Goal: Transaction & Acquisition: Purchase product/service

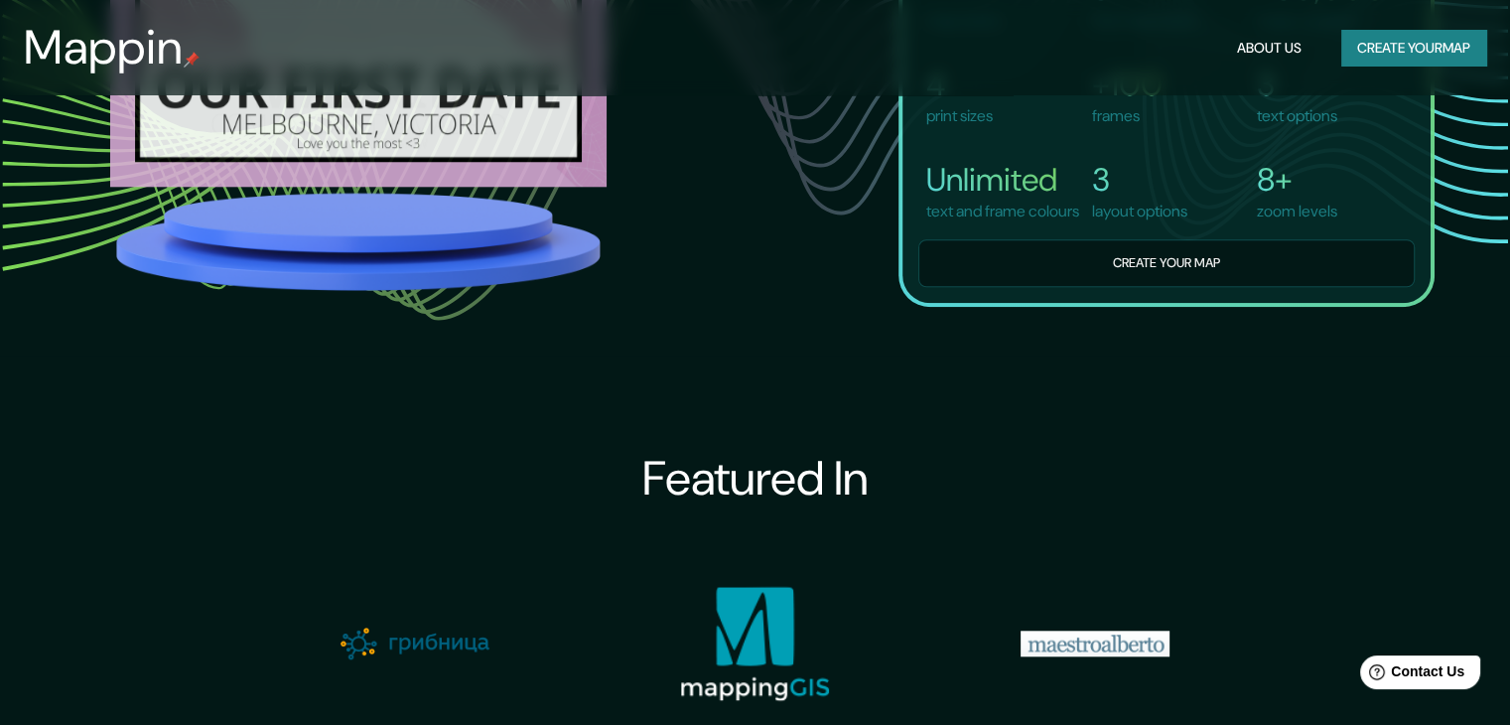
scroll to position [1787, 0]
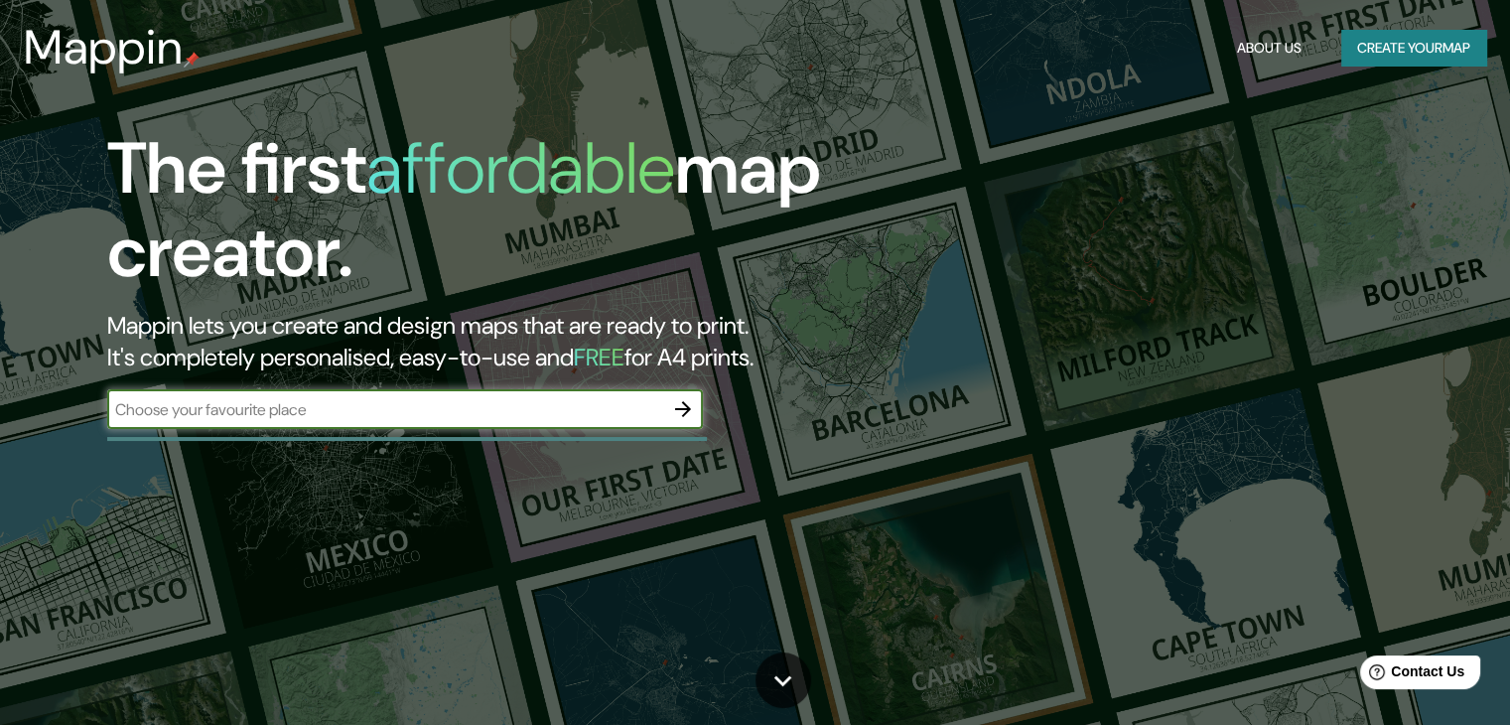
click at [488, 405] on input "text" at bounding box center [385, 409] width 556 height 23
click at [683, 406] on icon "button" at bounding box center [683, 409] width 24 height 24
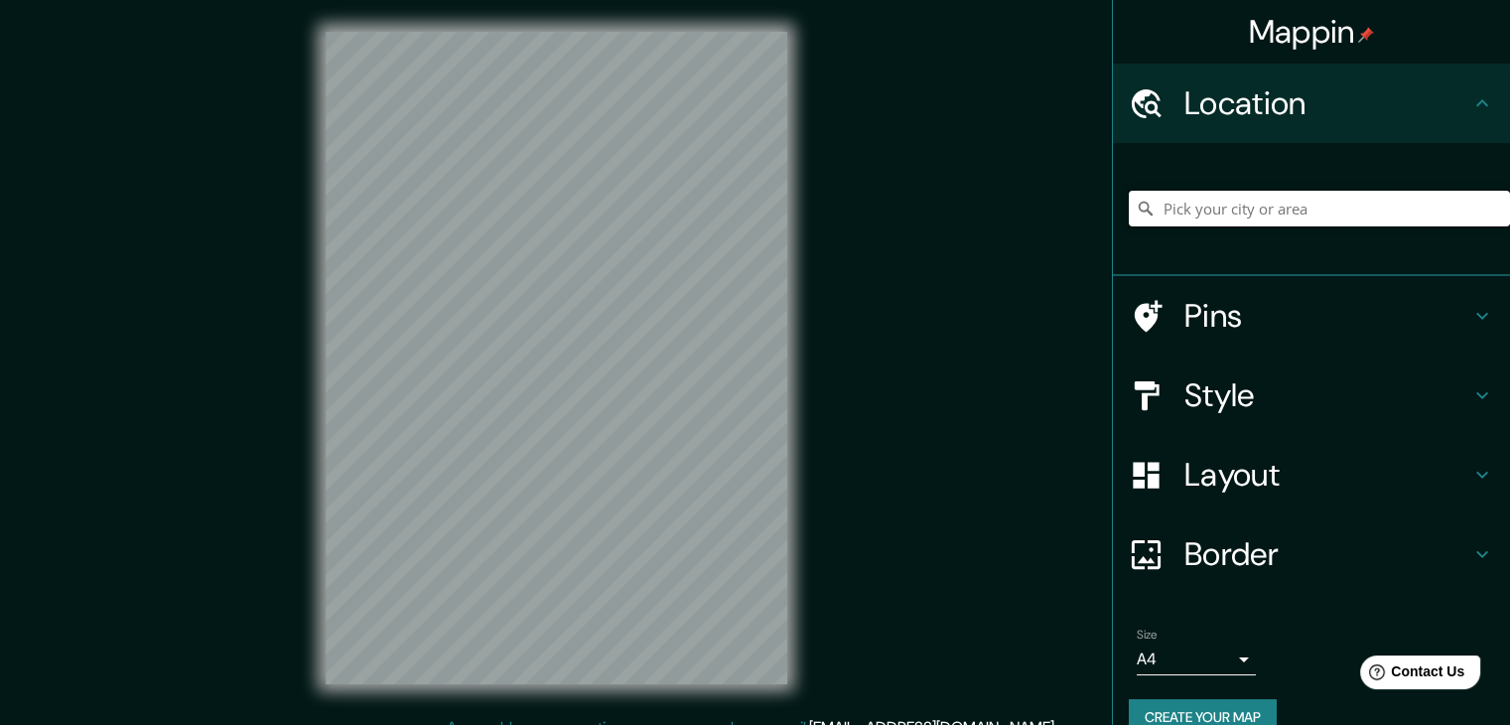
click at [1341, 200] on input "Pick your city or area" at bounding box center [1319, 209] width 381 height 36
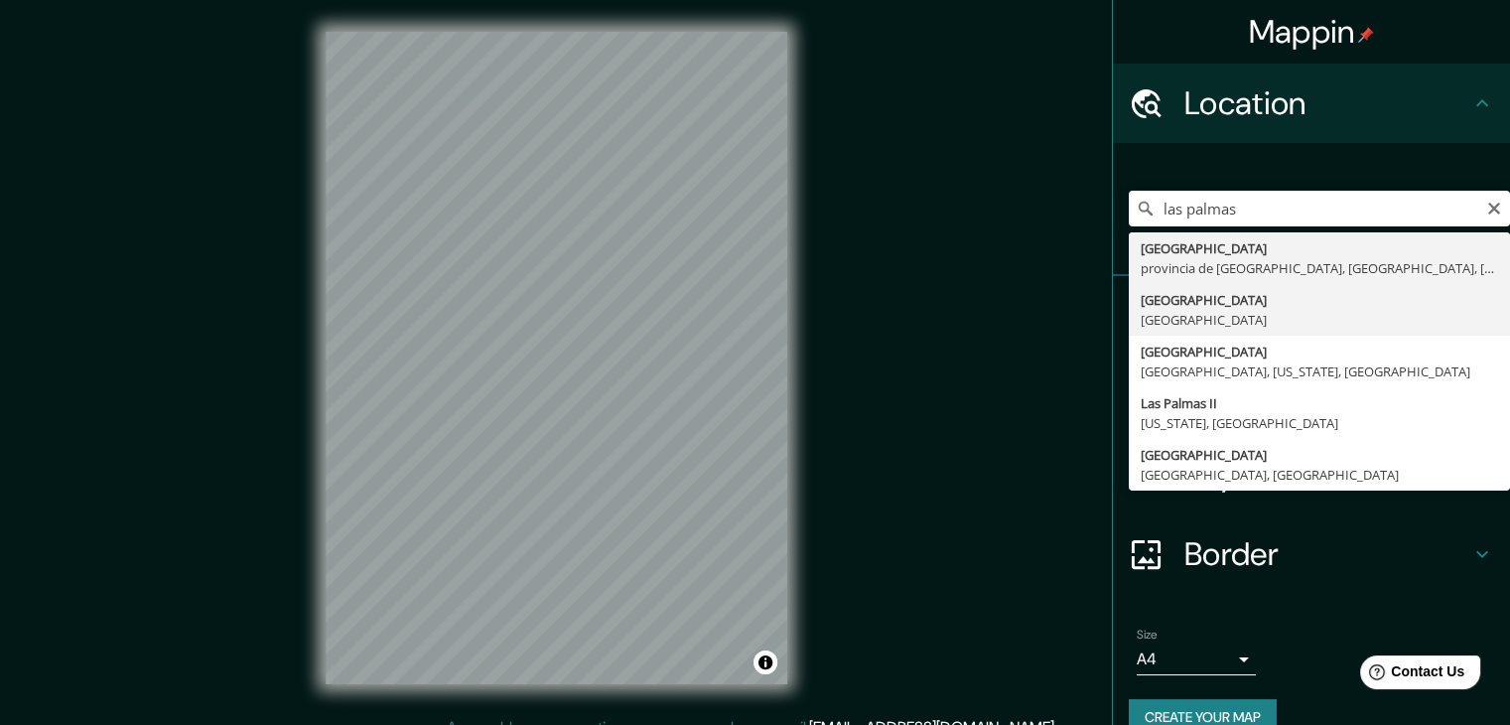
type input "[GEOGRAPHIC_DATA], [GEOGRAPHIC_DATA]"
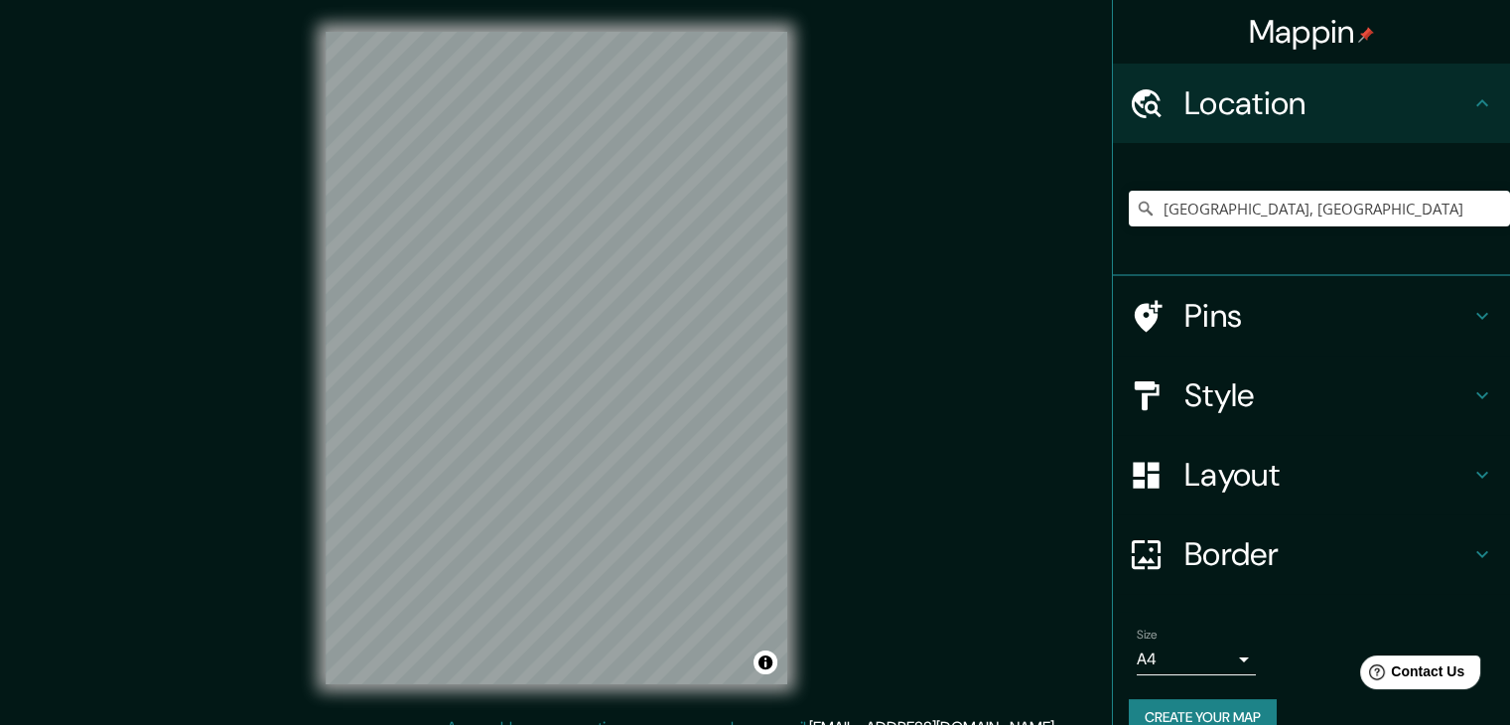
click at [1204, 313] on h4 "Pins" at bounding box center [1328, 316] width 286 height 40
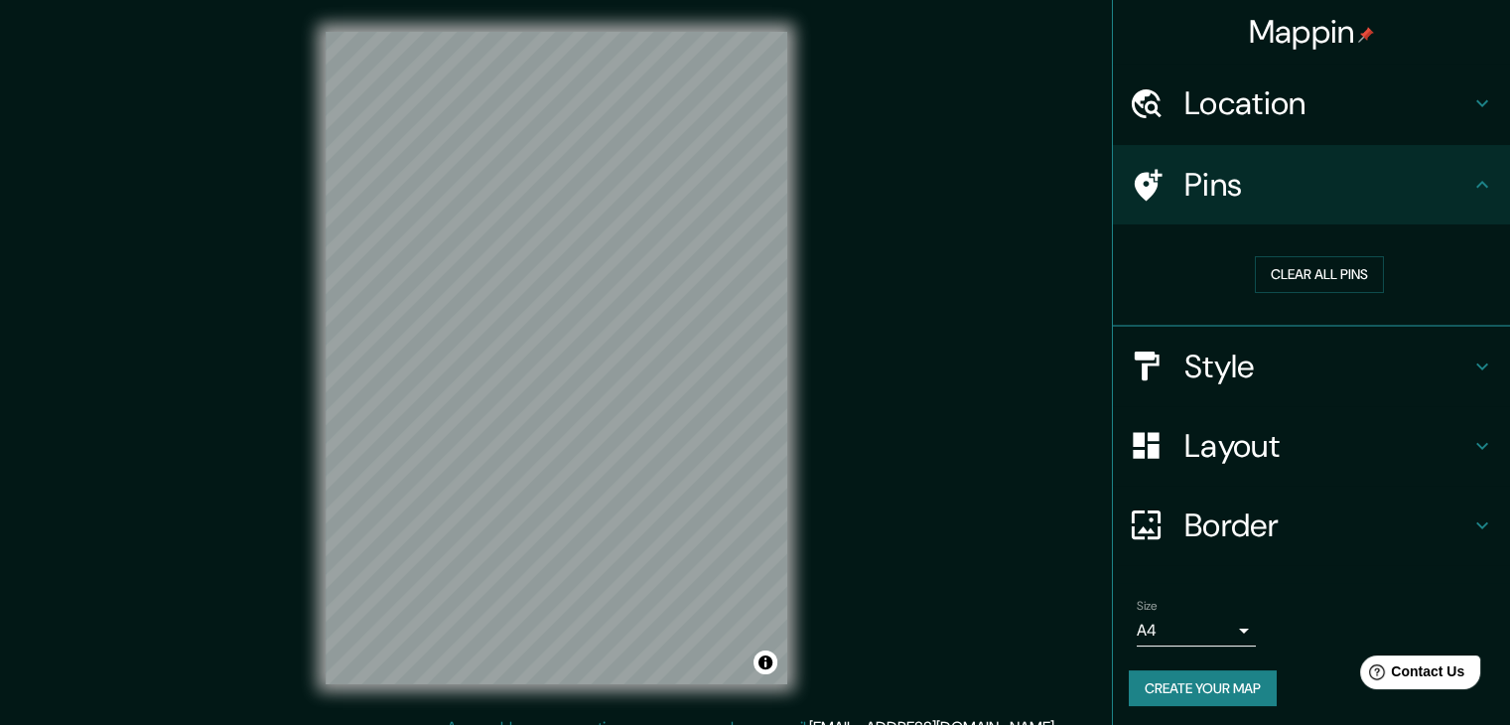
click at [1221, 362] on h4 "Style" at bounding box center [1328, 367] width 286 height 40
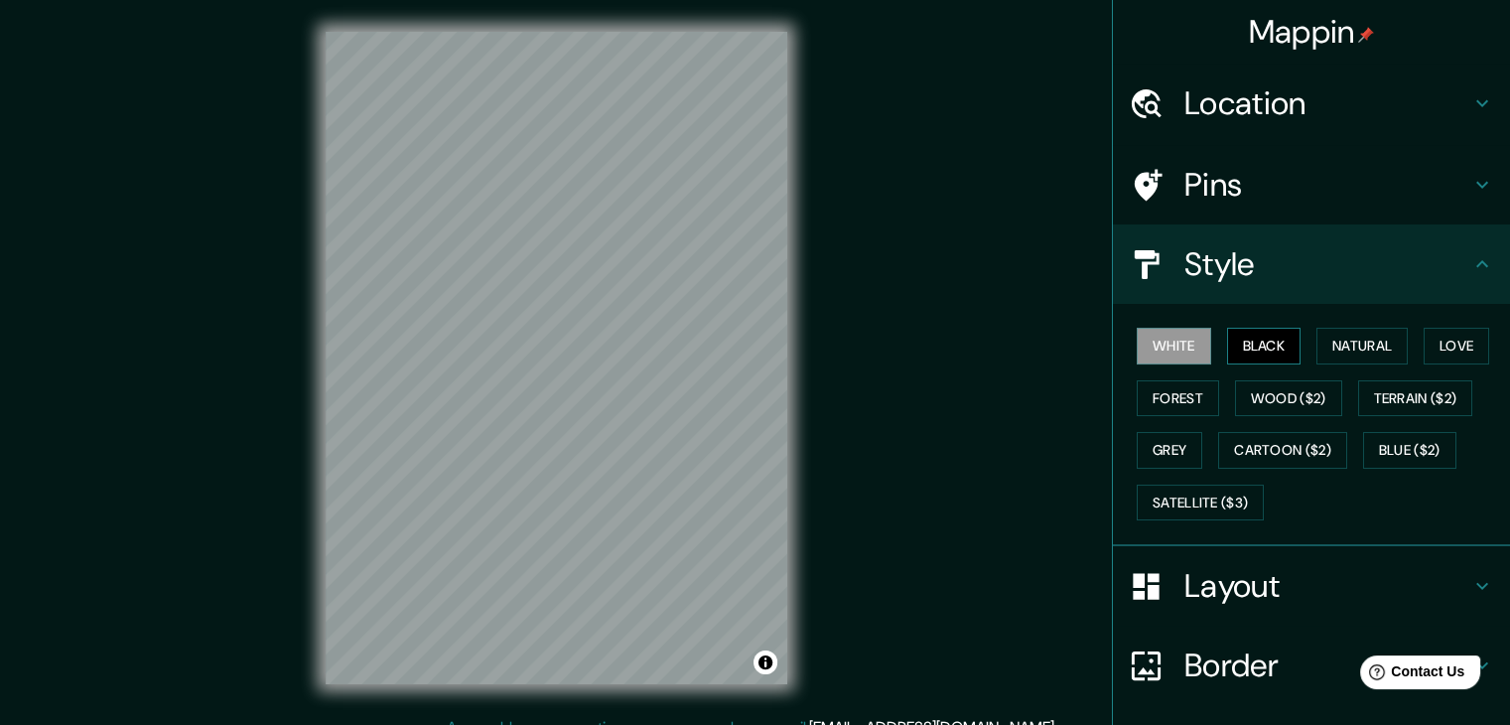
click at [1250, 343] on button "Black" at bounding box center [1264, 346] width 74 height 37
click at [1147, 342] on button "White" at bounding box center [1174, 346] width 74 height 37
click at [1370, 347] on button "Natural" at bounding box center [1362, 346] width 91 height 37
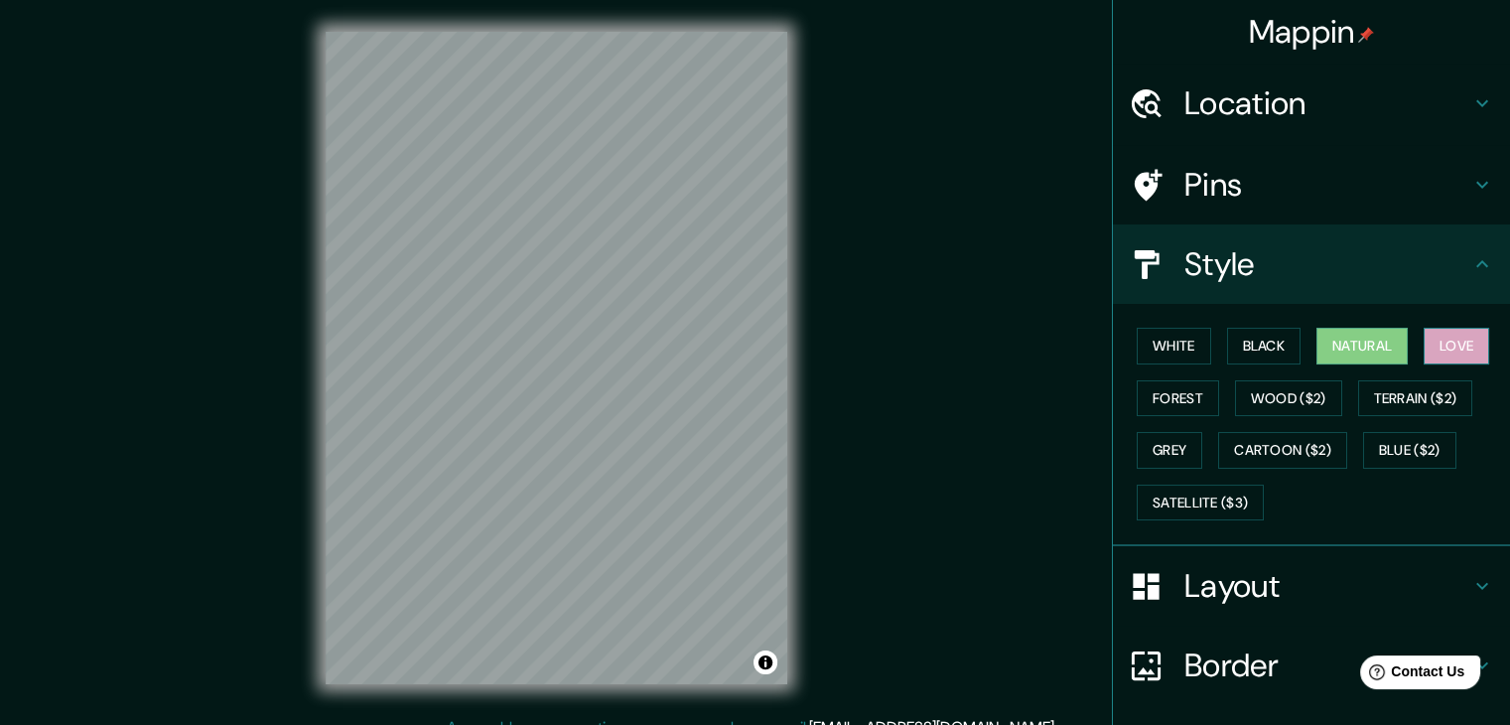
click at [1442, 343] on button "Love" at bounding box center [1457, 346] width 66 height 37
click at [1187, 394] on button "Forest" at bounding box center [1178, 398] width 82 height 37
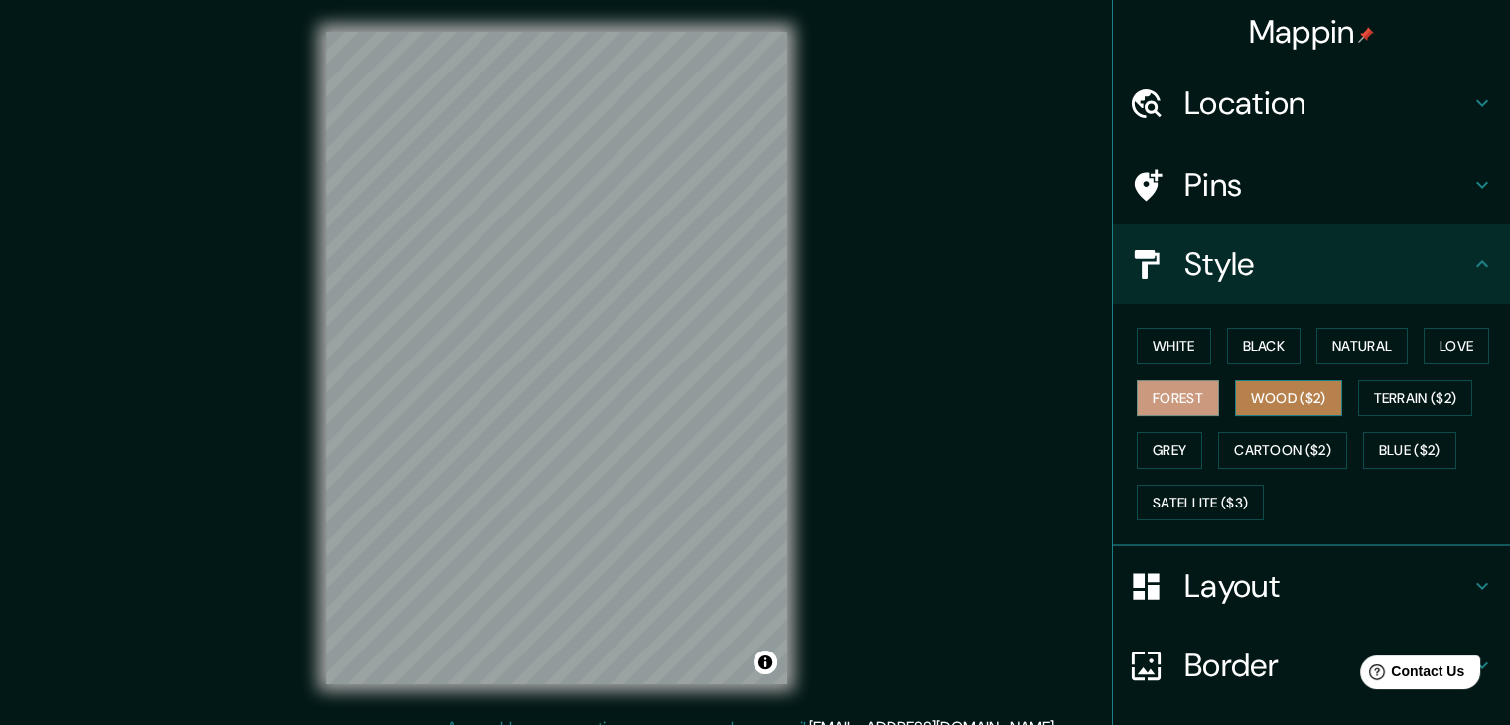
click at [1295, 391] on button "Wood ($2)" at bounding box center [1288, 398] width 107 height 37
click at [1173, 398] on button "Forest" at bounding box center [1178, 398] width 82 height 37
click at [1167, 447] on button "Grey" at bounding box center [1170, 450] width 66 height 37
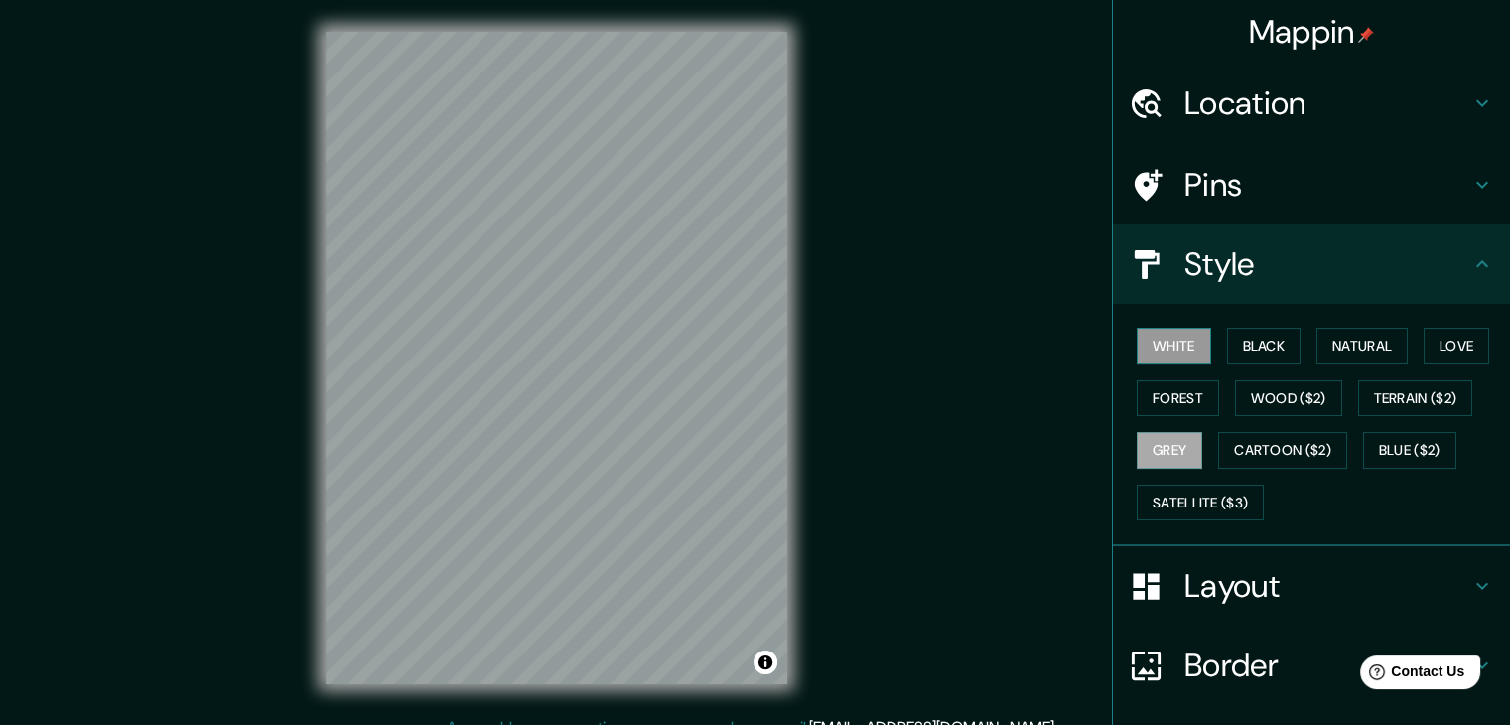
click at [1164, 350] on button "White" at bounding box center [1174, 346] width 74 height 37
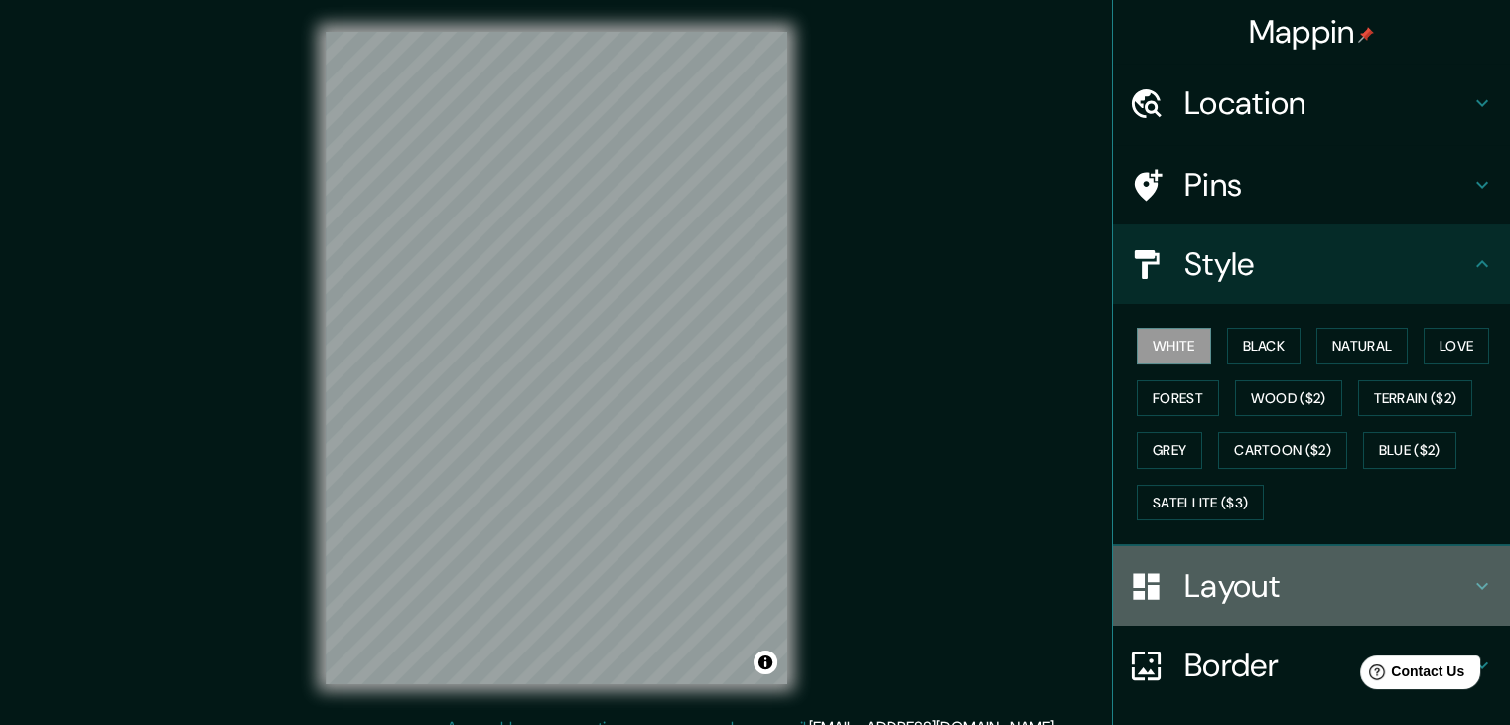
click at [1295, 584] on h4 "Layout" at bounding box center [1328, 586] width 286 height 40
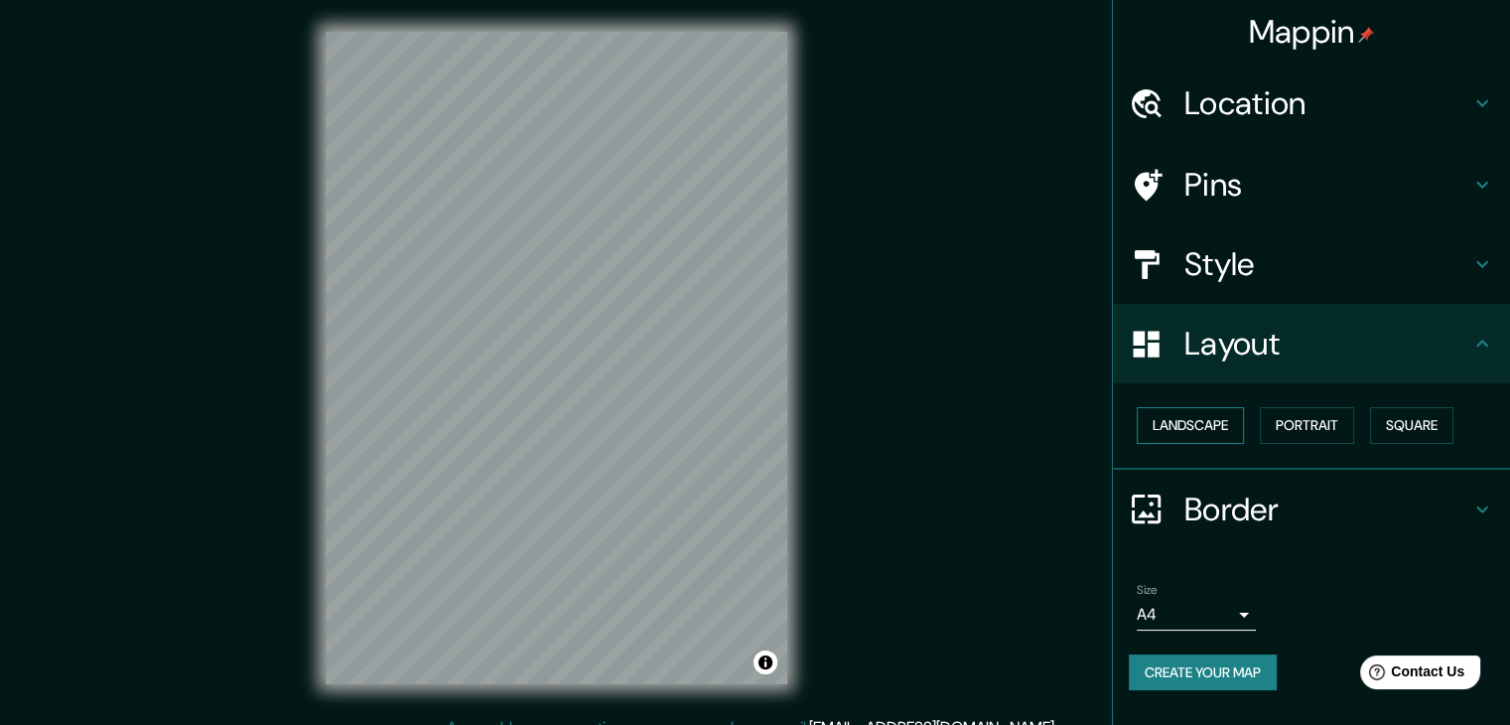
click at [1213, 421] on button "Landscape" at bounding box center [1190, 425] width 107 height 37
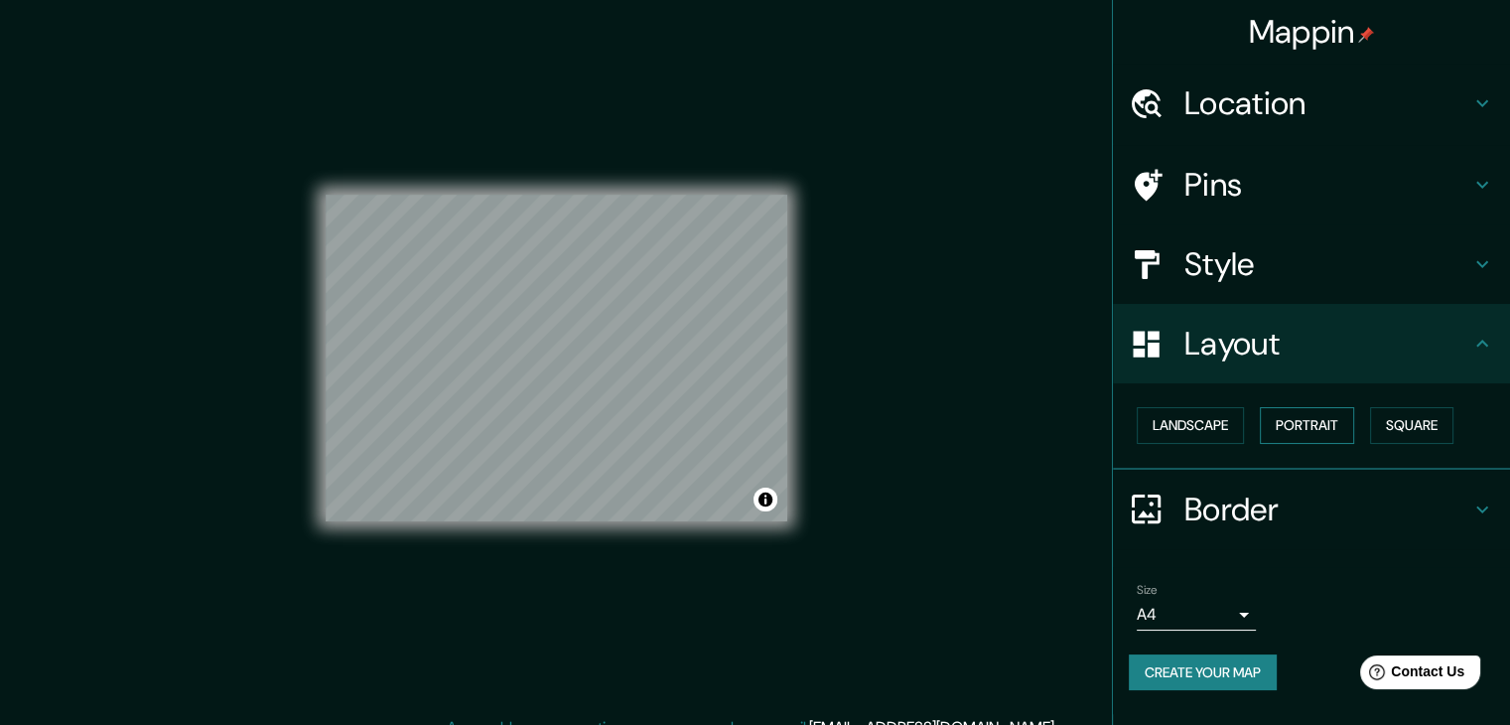
click at [1295, 425] on button "Portrait" at bounding box center [1307, 425] width 94 height 37
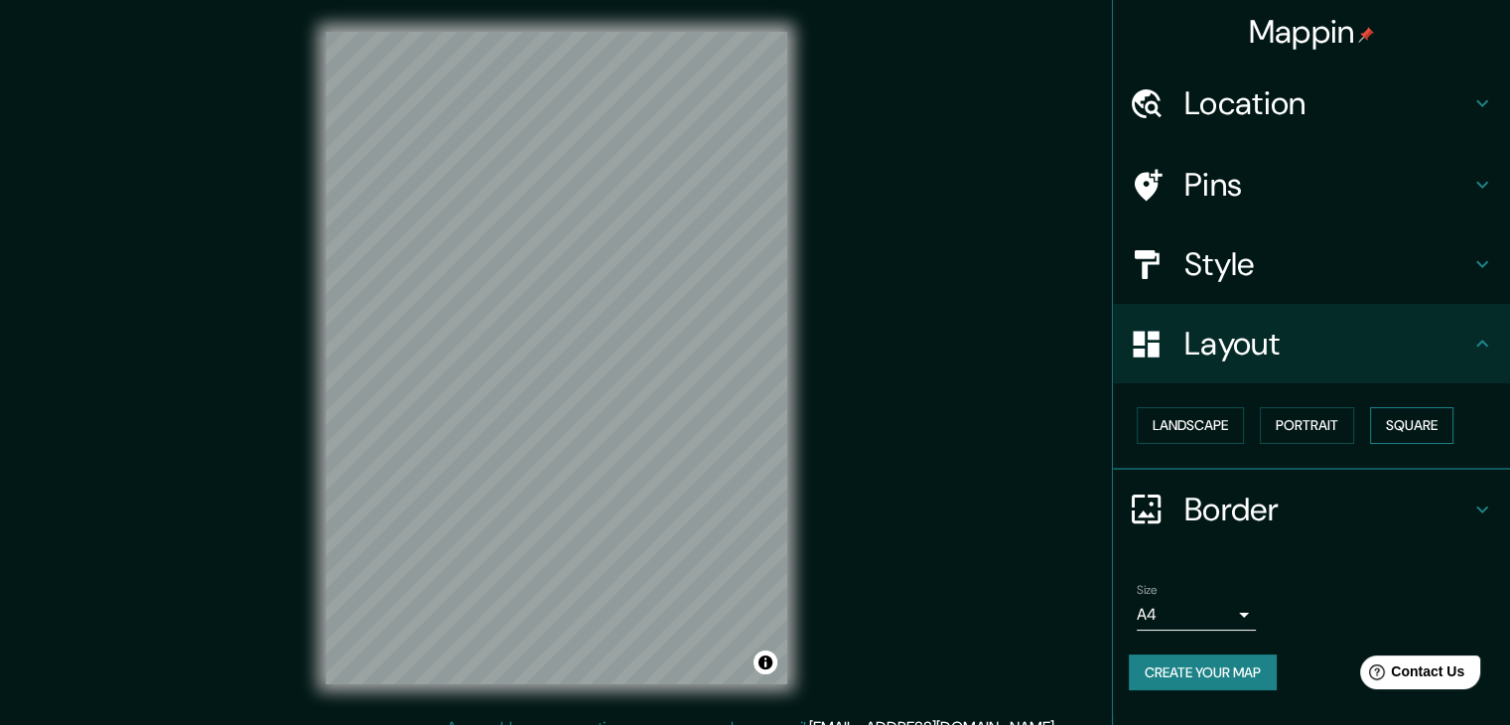
click at [1408, 424] on button "Square" at bounding box center [1411, 425] width 83 height 37
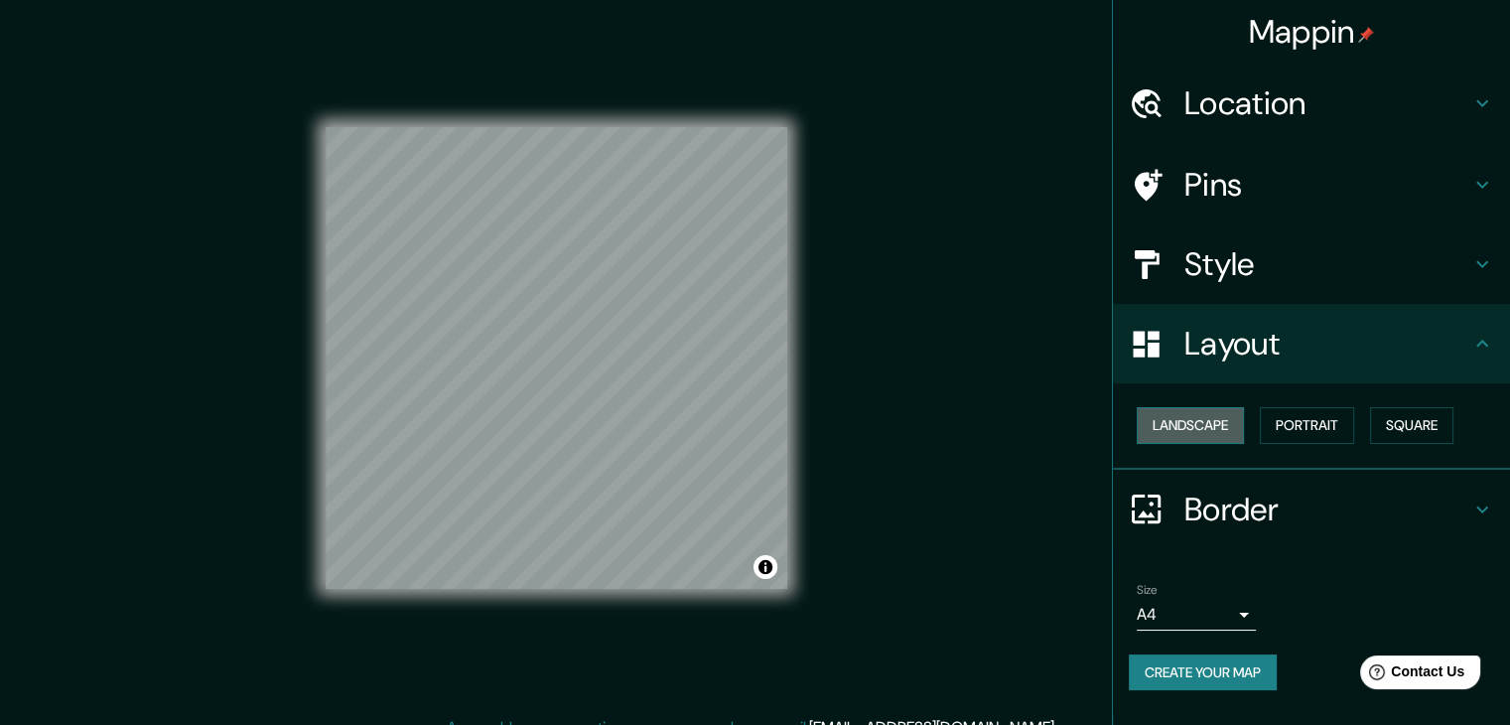
click at [1208, 424] on button "Landscape" at bounding box center [1190, 425] width 107 height 37
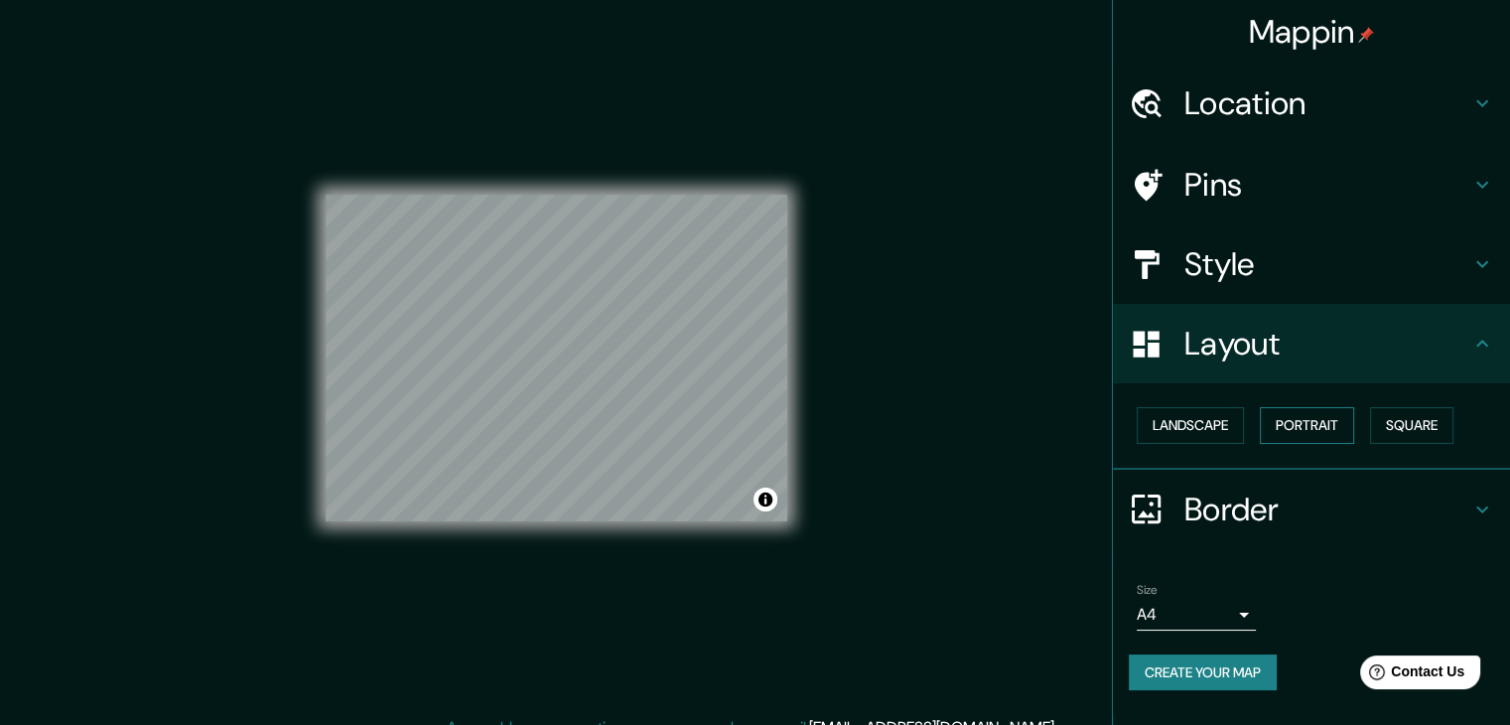
click at [1311, 419] on button "Portrait" at bounding box center [1307, 425] width 94 height 37
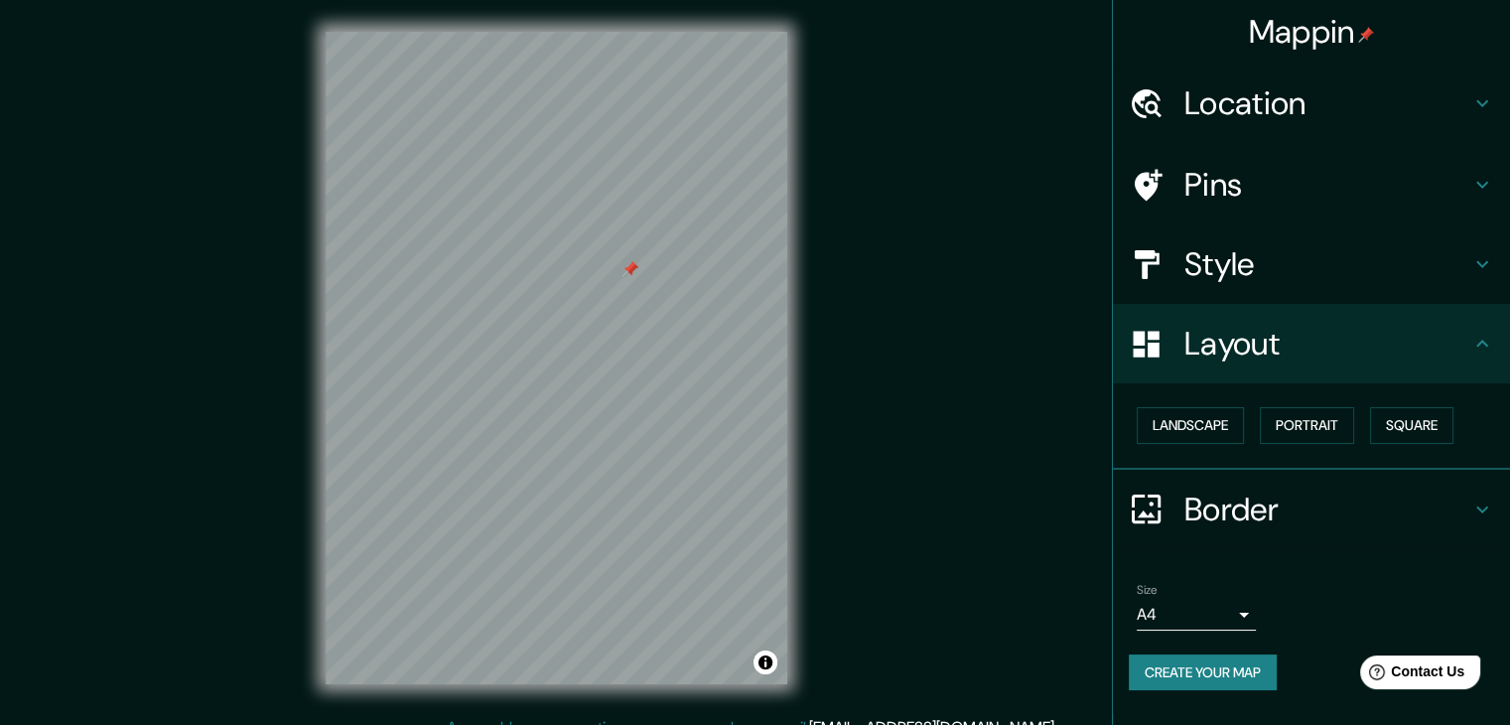
click at [631, 271] on div at bounding box center [631, 269] width 16 height 16
click at [824, 405] on div "Mappin Location [GEOGRAPHIC_DATA], [GEOGRAPHIC_DATA] Pins Style Layout Landscap…" at bounding box center [755, 374] width 1510 height 748
click at [1366, 97] on h4 "Location" at bounding box center [1328, 103] width 286 height 40
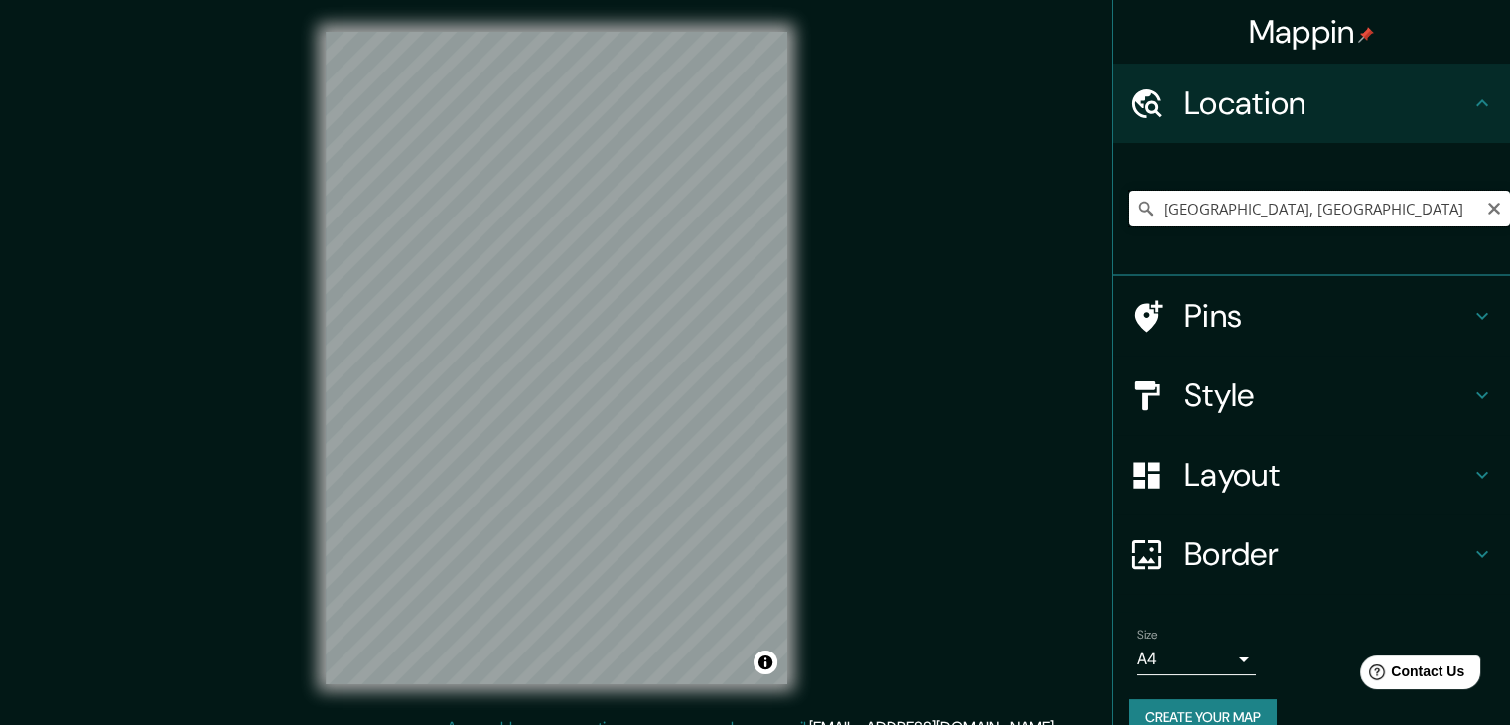
click at [1490, 214] on input "[GEOGRAPHIC_DATA], [GEOGRAPHIC_DATA]" at bounding box center [1319, 209] width 381 height 36
click at [1487, 209] on icon "Clear" at bounding box center [1495, 209] width 16 height 16
click at [797, 271] on div "© Mapbox © OpenStreetMap Improve this map" at bounding box center [556, 358] width 525 height 716
click at [394, 720] on div "Mappin Location Pins Style Layout Border Choose a border. Hint : you can make l…" at bounding box center [755, 374] width 1510 height 748
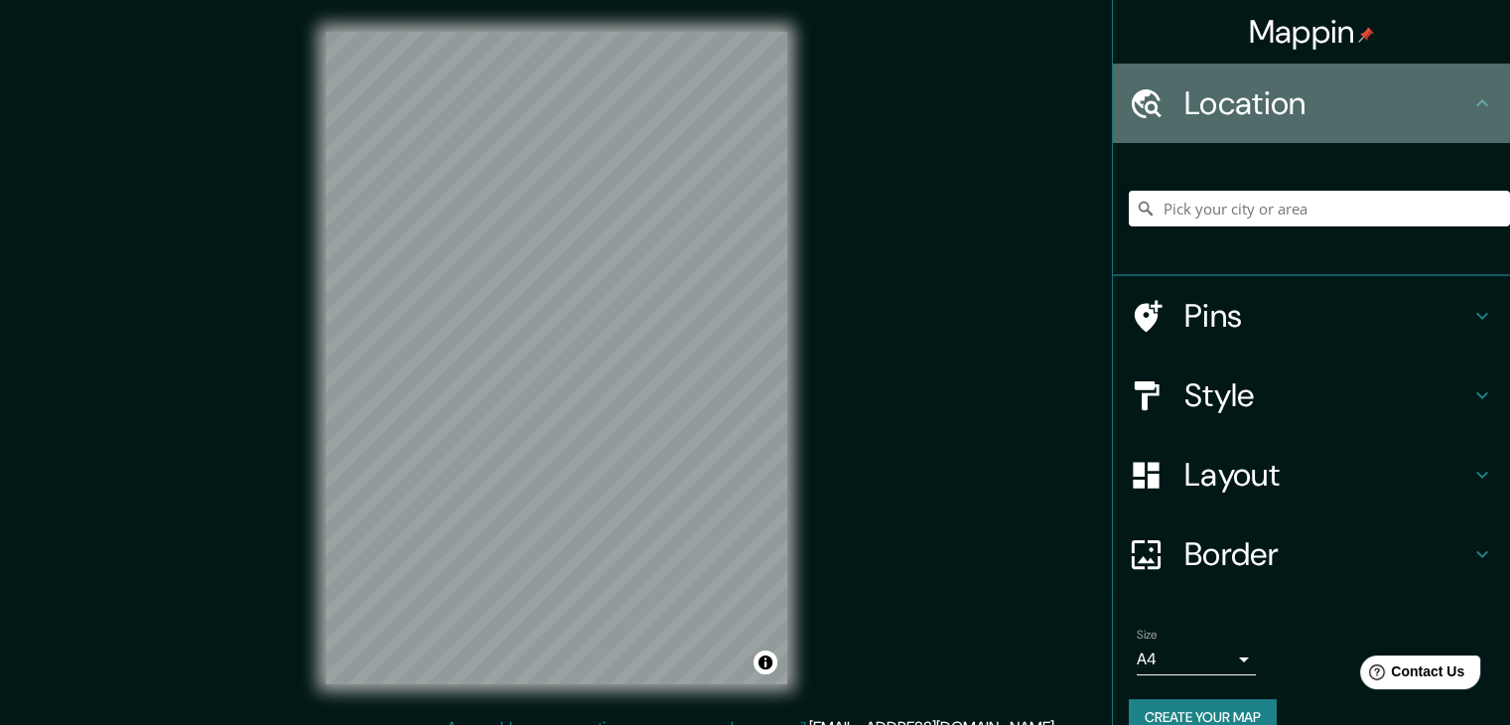
click at [1471, 103] on icon at bounding box center [1483, 103] width 24 height 24
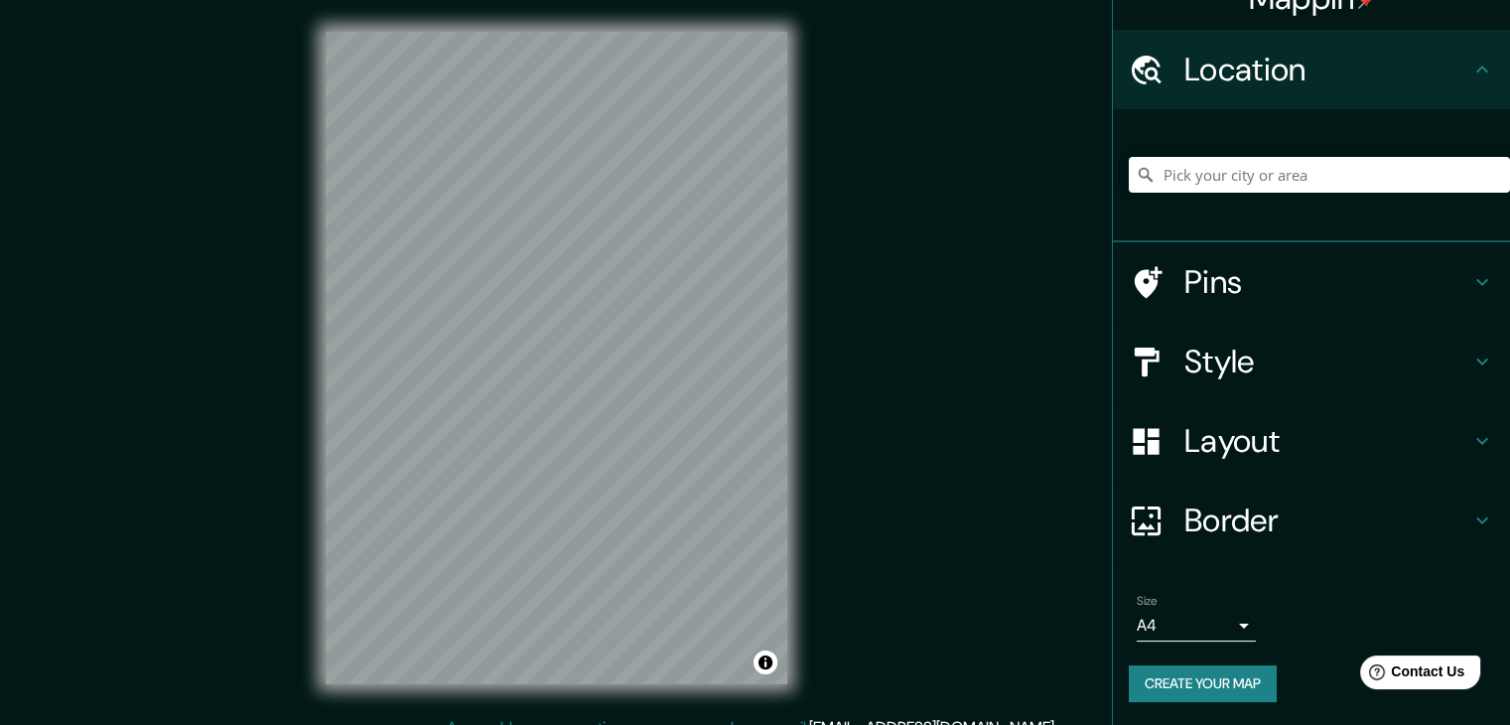
click at [1185, 287] on h4 "Pins" at bounding box center [1328, 282] width 286 height 40
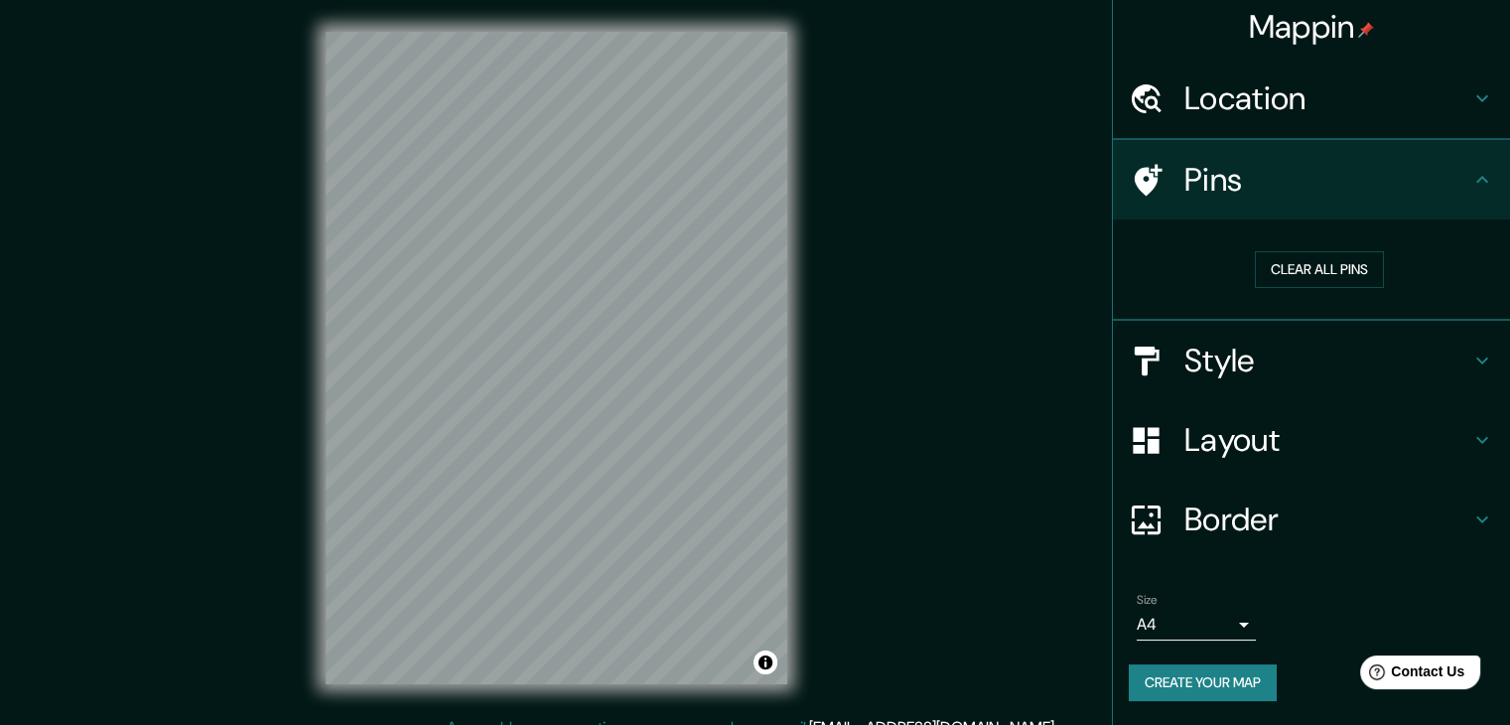
scroll to position [4, 0]
click at [1216, 358] on h4 "Style" at bounding box center [1328, 363] width 286 height 40
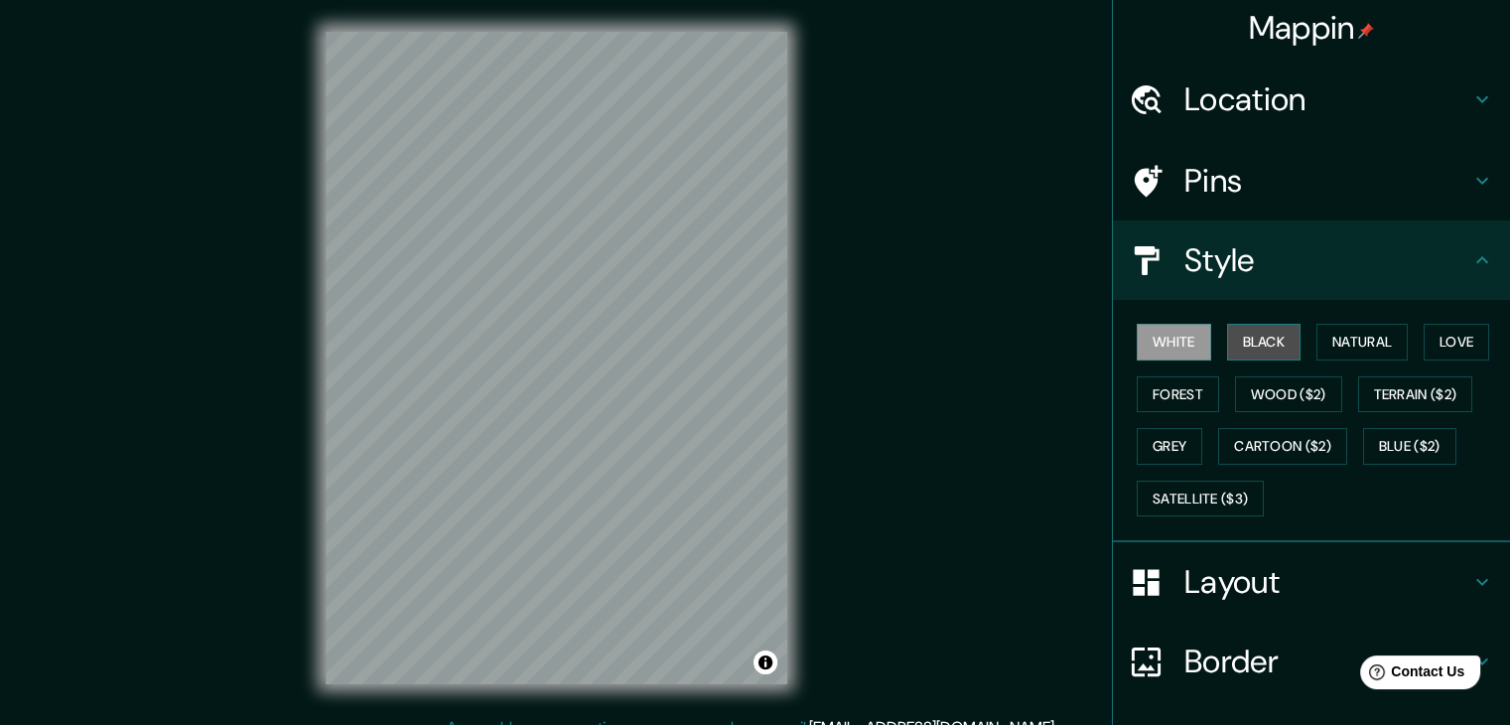
click at [1237, 332] on button "Black" at bounding box center [1264, 342] width 74 height 37
click at [1345, 345] on button "Natural" at bounding box center [1362, 342] width 91 height 37
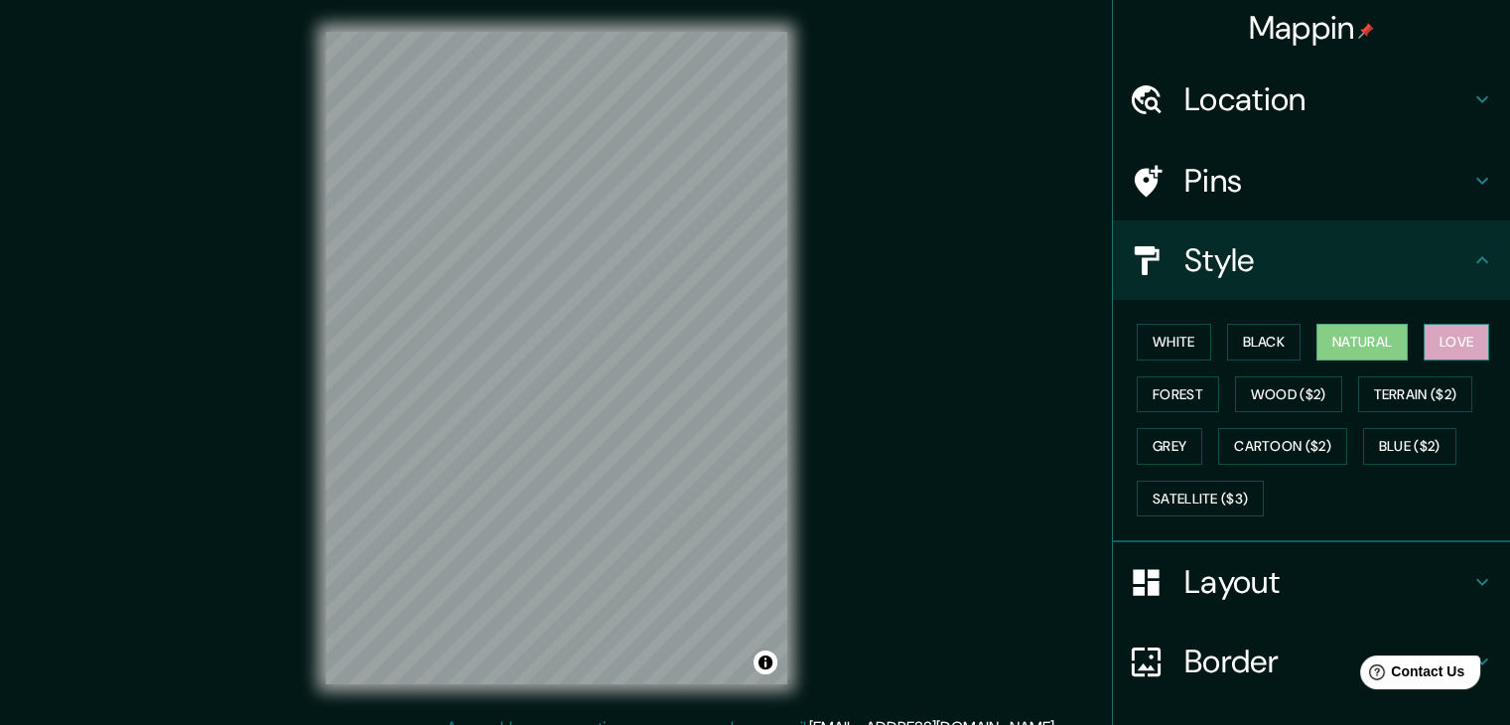
click at [1424, 339] on button "Love" at bounding box center [1457, 342] width 66 height 37
click at [1181, 395] on button "Forest" at bounding box center [1178, 394] width 82 height 37
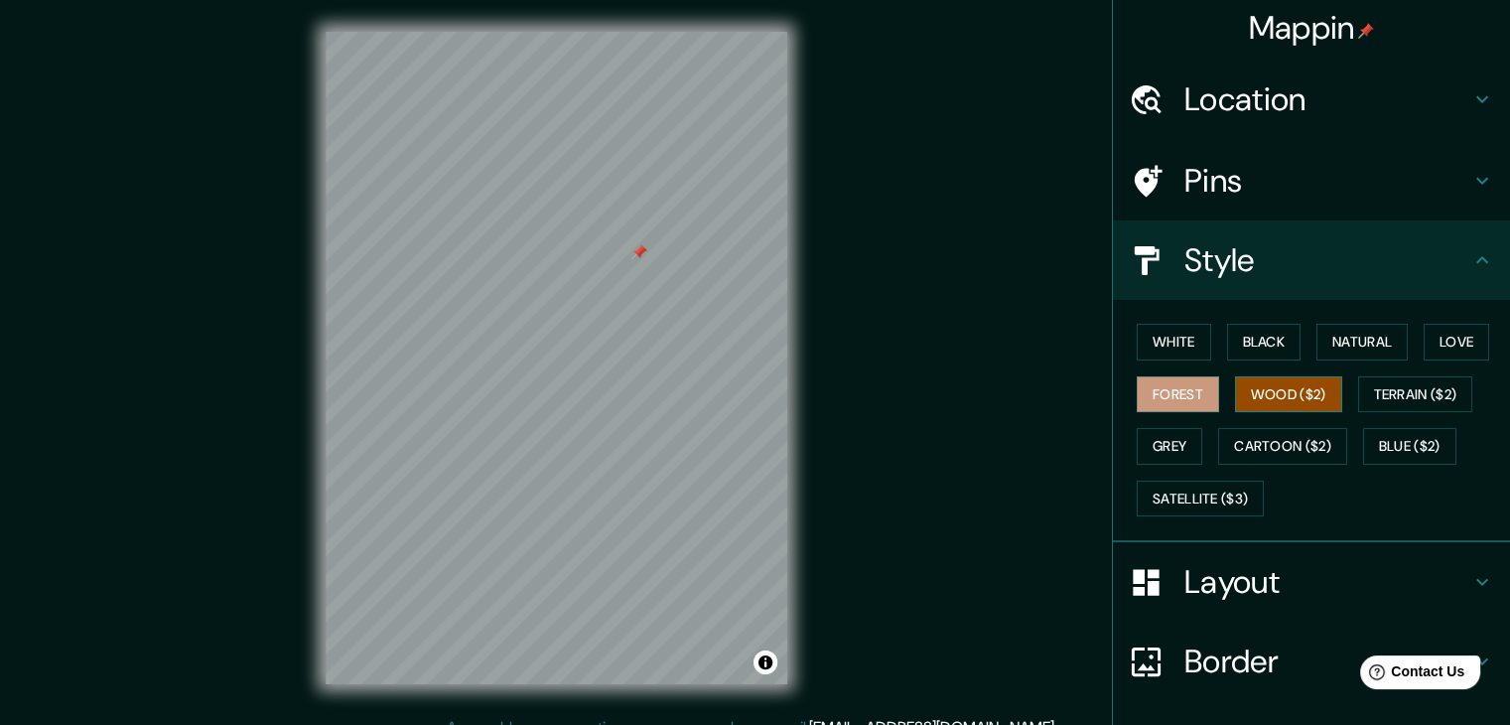
click at [1269, 386] on button "Wood ($2)" at bounding box center [1288, 394] width 107 height 37
click at [1382, 390] on button "Terrain ($2)" at bounding box center [1415, 394] width 115 height 37
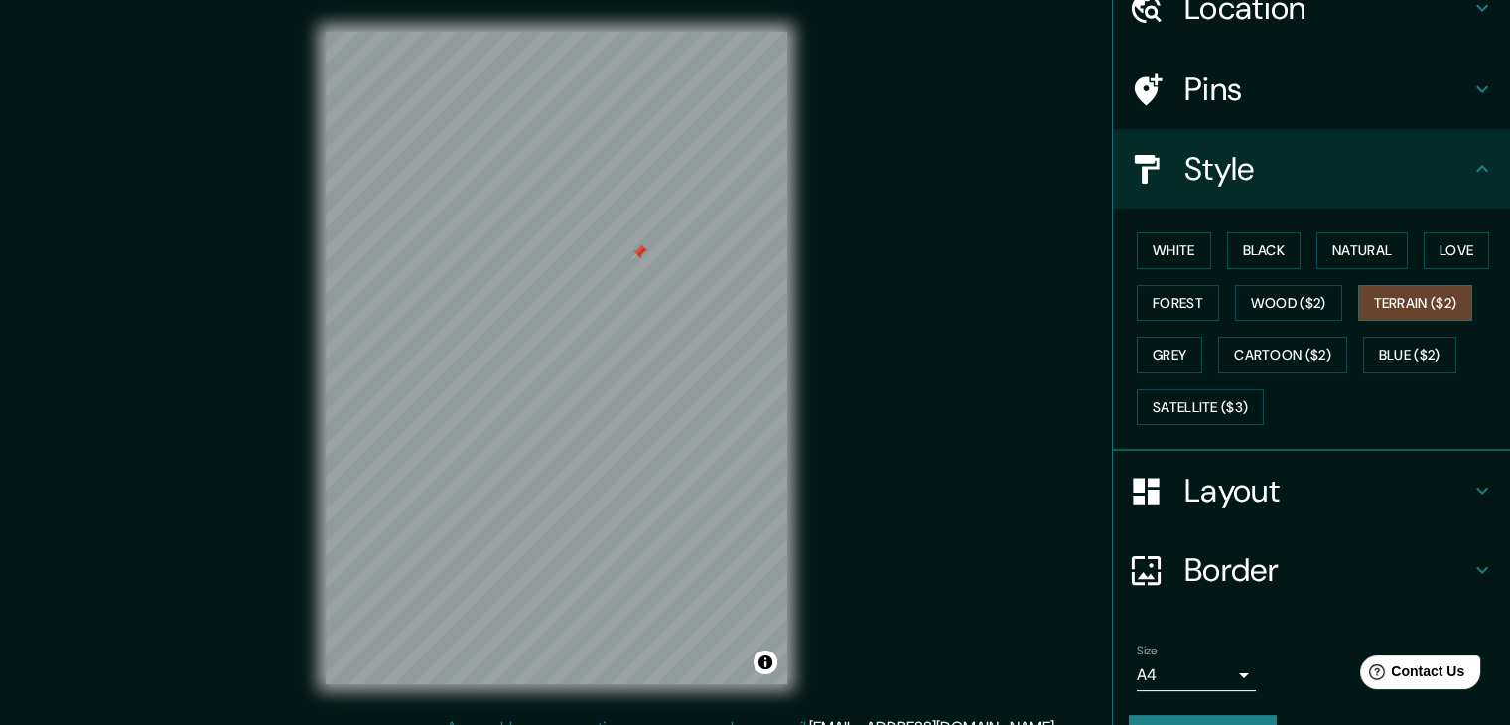
scroll to position [103, 0]
